Goal: Transaction & Acquisition: Purchase product/service

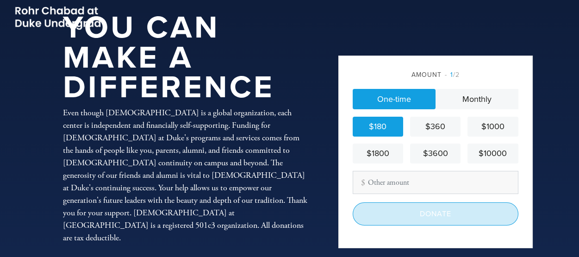
click at [430, 214] on input "Donate" at bounding box center [436, 213] width 166 height 23
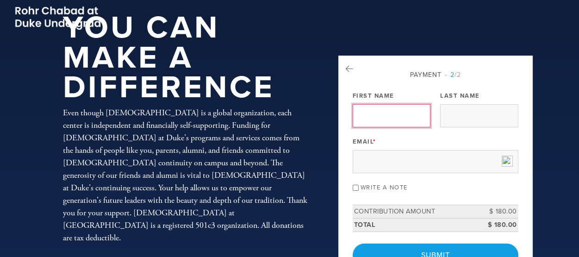
click at [379, 110] on input "First Name" at bounding box center [392, 115] width 78 height 23
type input "Susan & Paul"
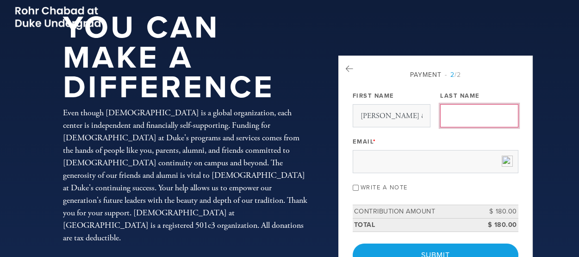
type input "Diamond"
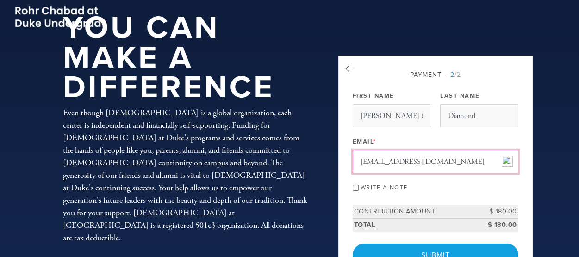
click at [442, 160] on input "sdiamond29@verizon.net" at bounding box center [436, 161] width 166 height 23
type input "sdiamond29@gmail.com"
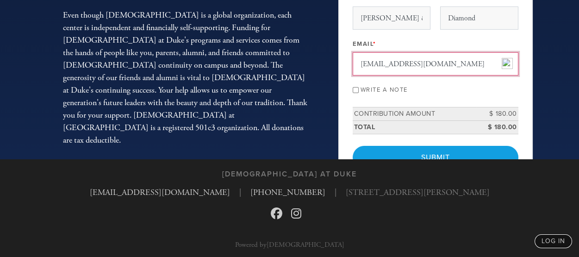
scroll to position [99, 0]
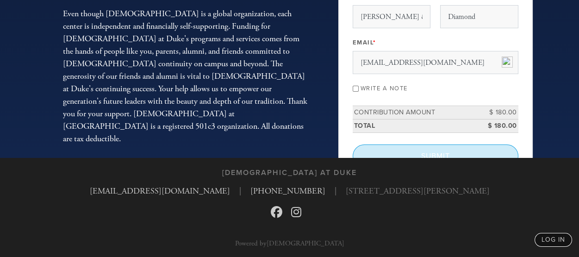
click at [443, 148] on input "Submit" at bounding box center [436, 155] width 166 height 23
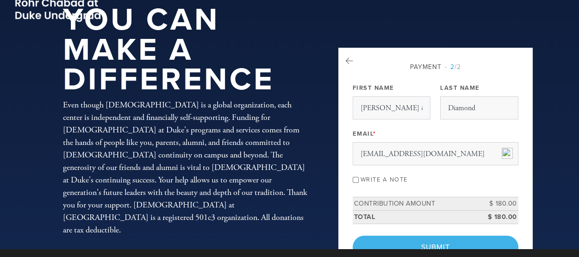
scroll to position [7, 0]
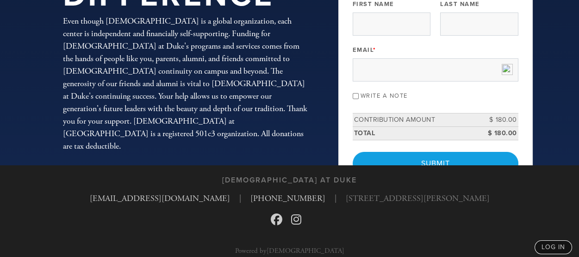
scroll to position [89, 0]
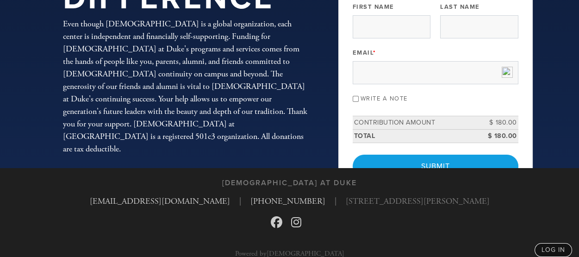
click at [186, 153] on div "You Can Make a Difference Even though Chabad is a global organization, each cen…" at bounding box center [290, 39] width 500 height 257
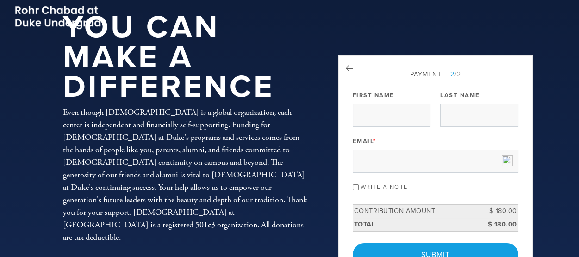
scroll to position [0, 0]
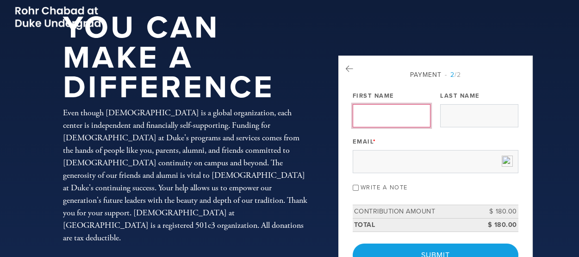
click at [410, 123] on input "First Name" at bounding box center [392, 115] width 78 height 23
type input "Susan & Paul"
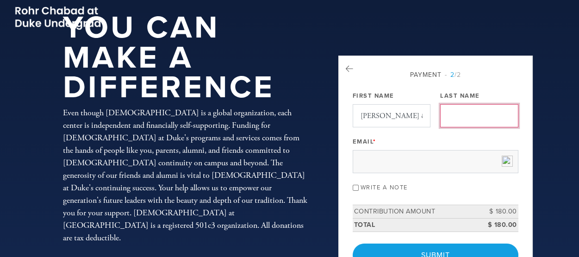
type input "Diamond"
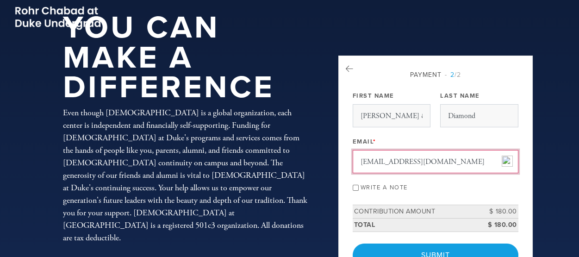
click at [441, 166] on input "sdiamond29@verizon.net" at bounding box center [436, 161] width 166 height 23
type input "sdiamond29@gmail.com"
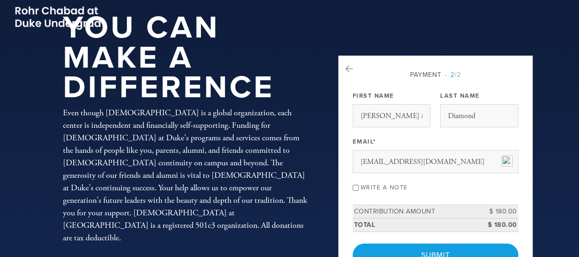
click at [354, 185] on input "Write a note" at bounding box center [356, 188] width 6 height 6
checkbox input "true"
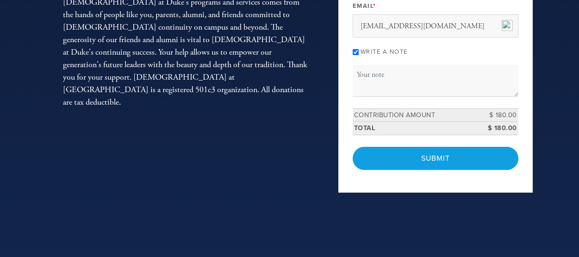
scroll to position [138, 0]
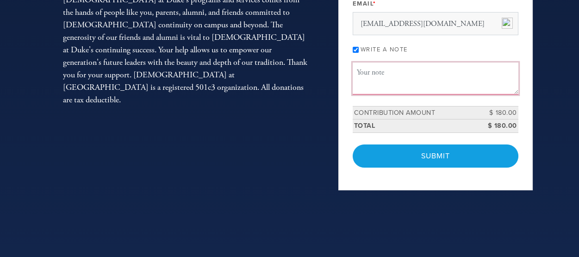
click at [404, 76] on textarea "Message or dedication" at bounding box center [436, 77] width 166 height 31
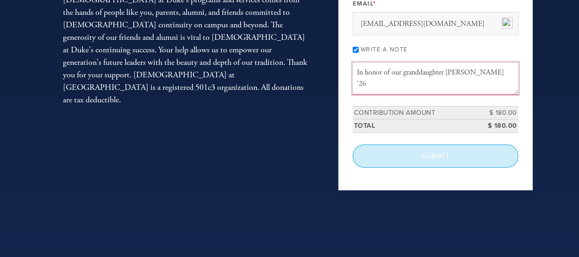
type textarea "In honor of our granddaughter Lily Auster '26"
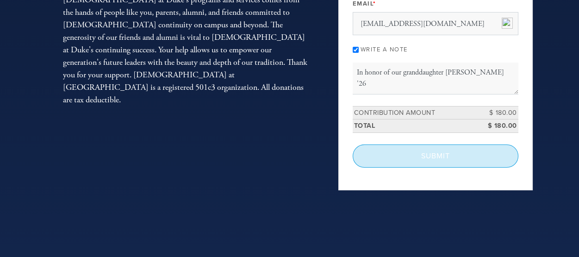
click at [430, 157] on input "Submit" at bounding box center [436, 155] width 166 height 23
